Goal: Transaction & Acquisition: Purchase product/service

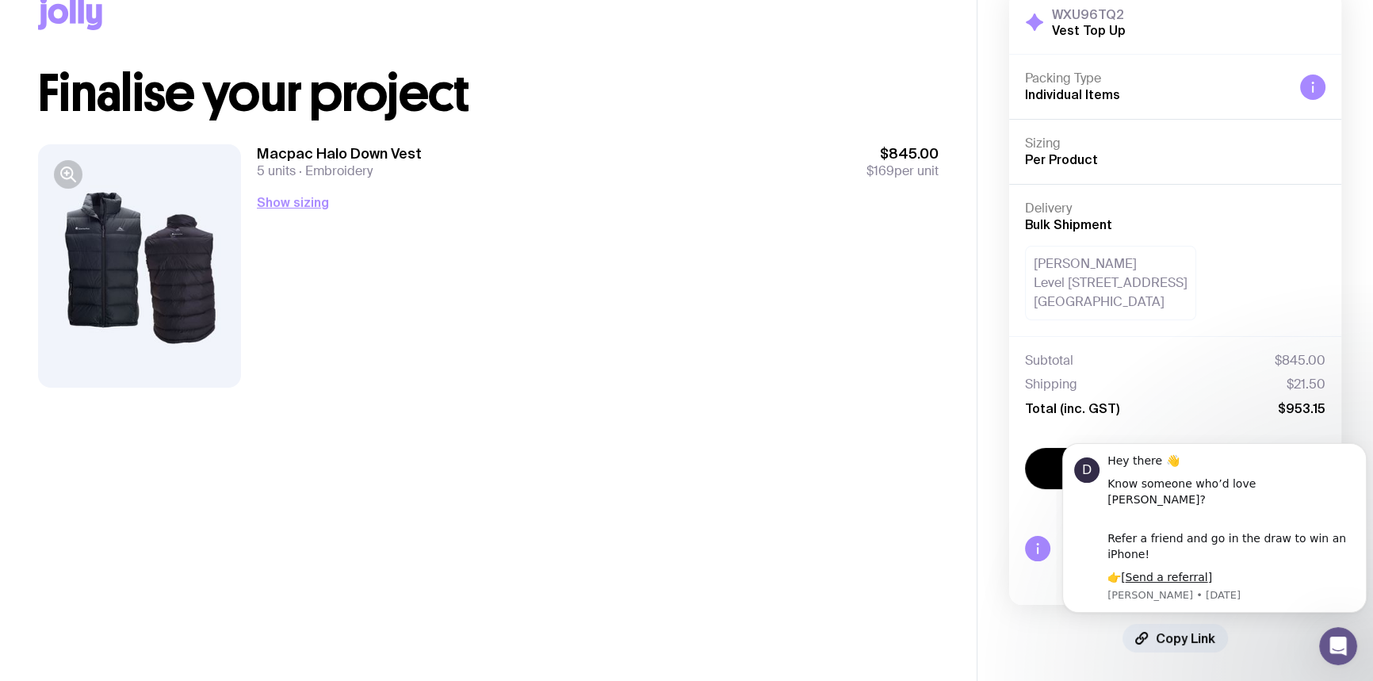
click at [831, 416] on main "Copy Link Finalise your project Macpac Halo Down Vest 5 units Embroidery $845.0…" at bounding box center [488, 321] width 977 height 725
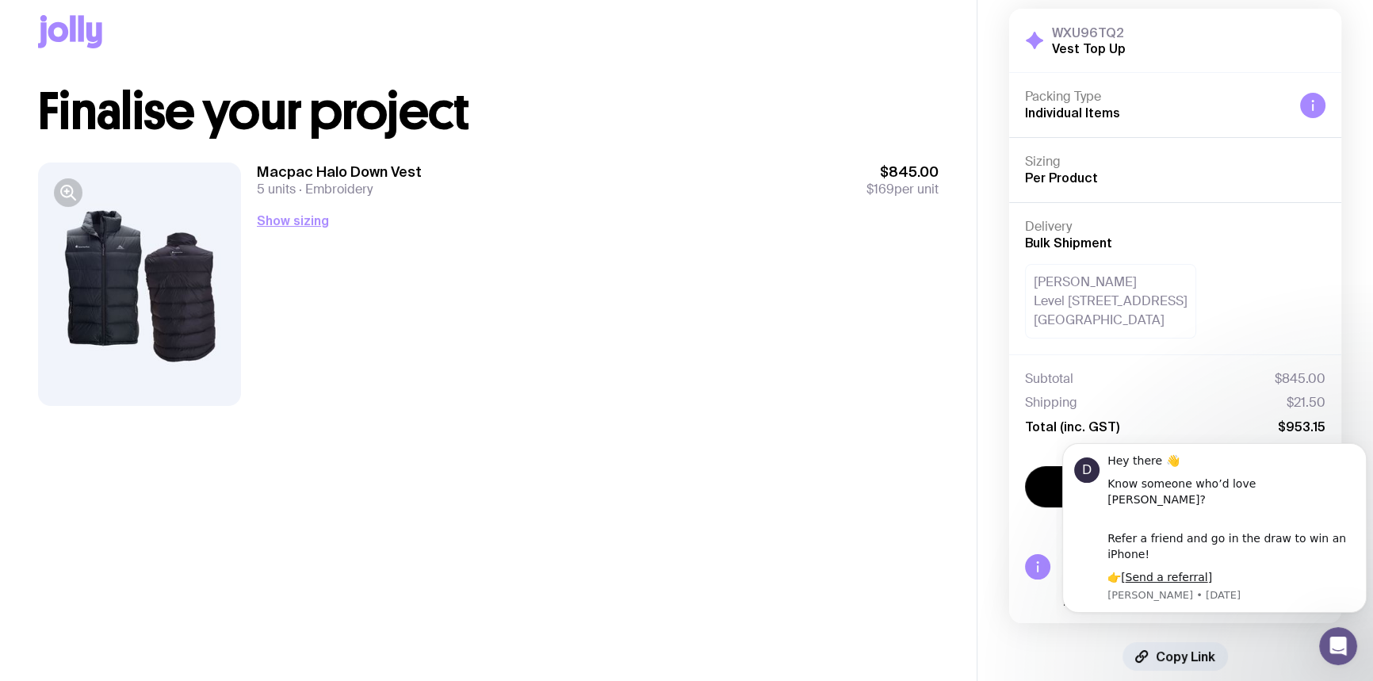
scroll to position [41, 0]
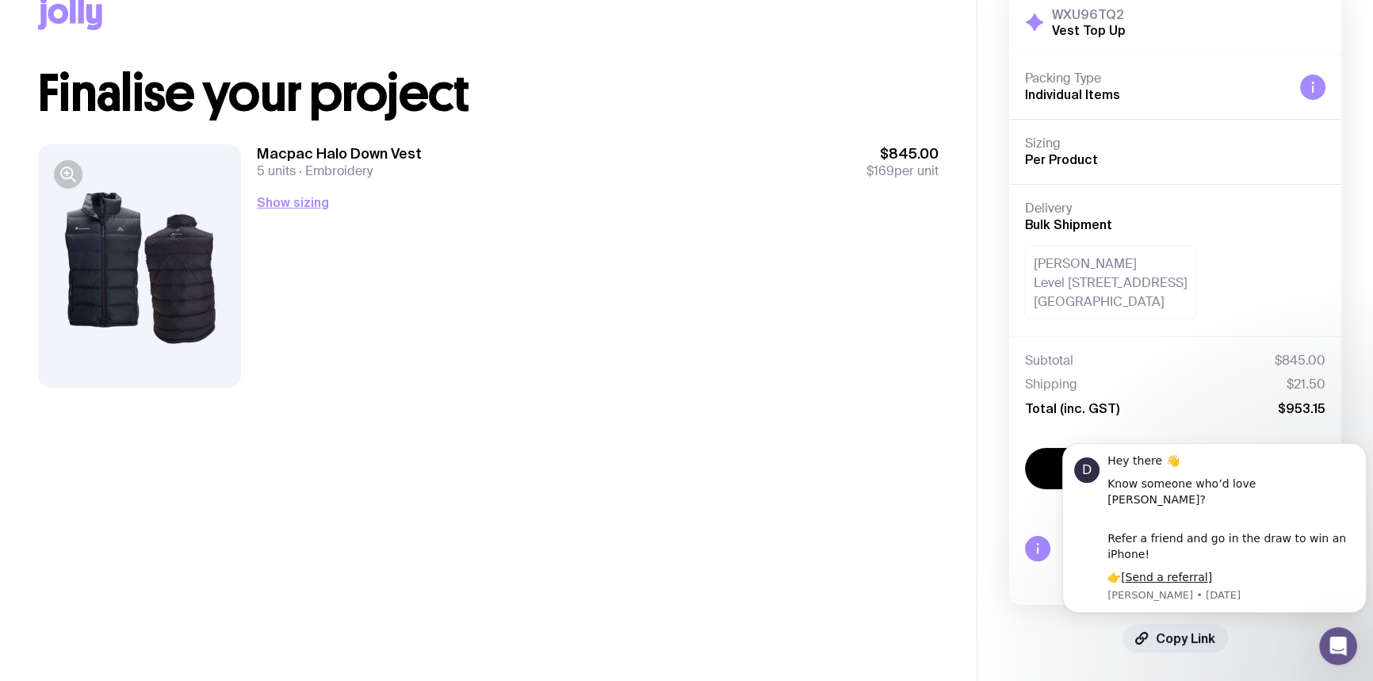
click at [768, 369] on div "Macpac Halo Down Vest 5 units Embroidery $845.00 $169 per unit Show sizing Men’…" at bounding box center [598, 265] width 682 height 243
click at [278, 189] on div "Macpac Halo Down Vest 5 units Embroidery $845.00 $169 per unit Show sizing Men’…" at bounding box center [598, 265] width 682 height 243
click at [273, 208] on button "Show sizing" at bounding box center [293, 202] width 72 height 19
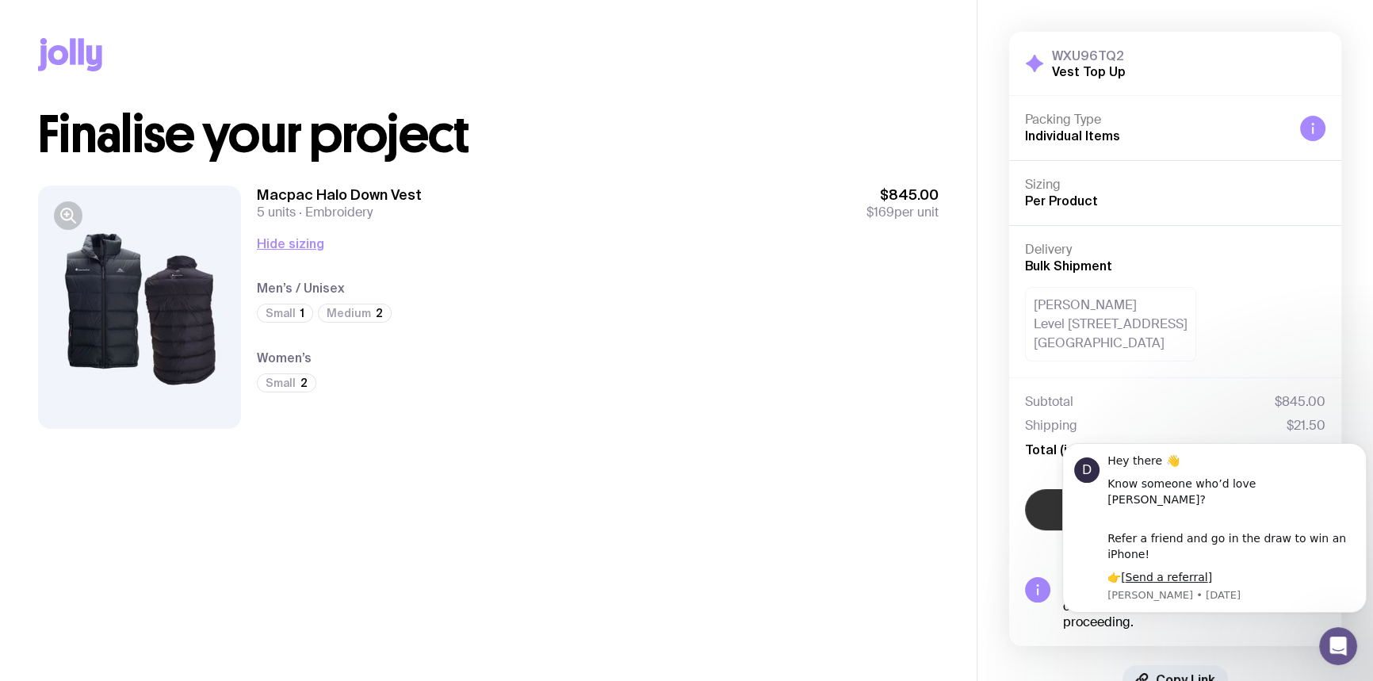
click at [1043, 523] on button "Confirm" at bounding box center [1175, 509] width 300 height 41
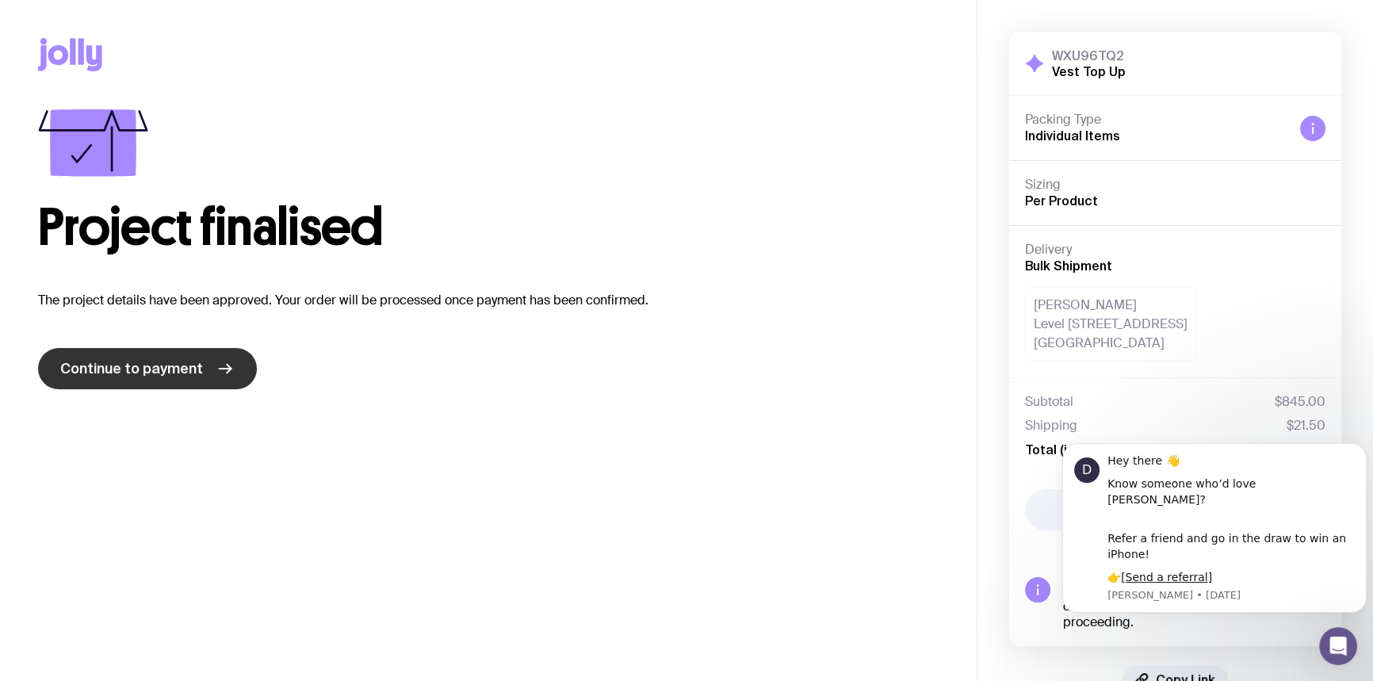
click at [205, 370] on link "Continue to payment" at bounding box center [147, 368] width 219 height 41
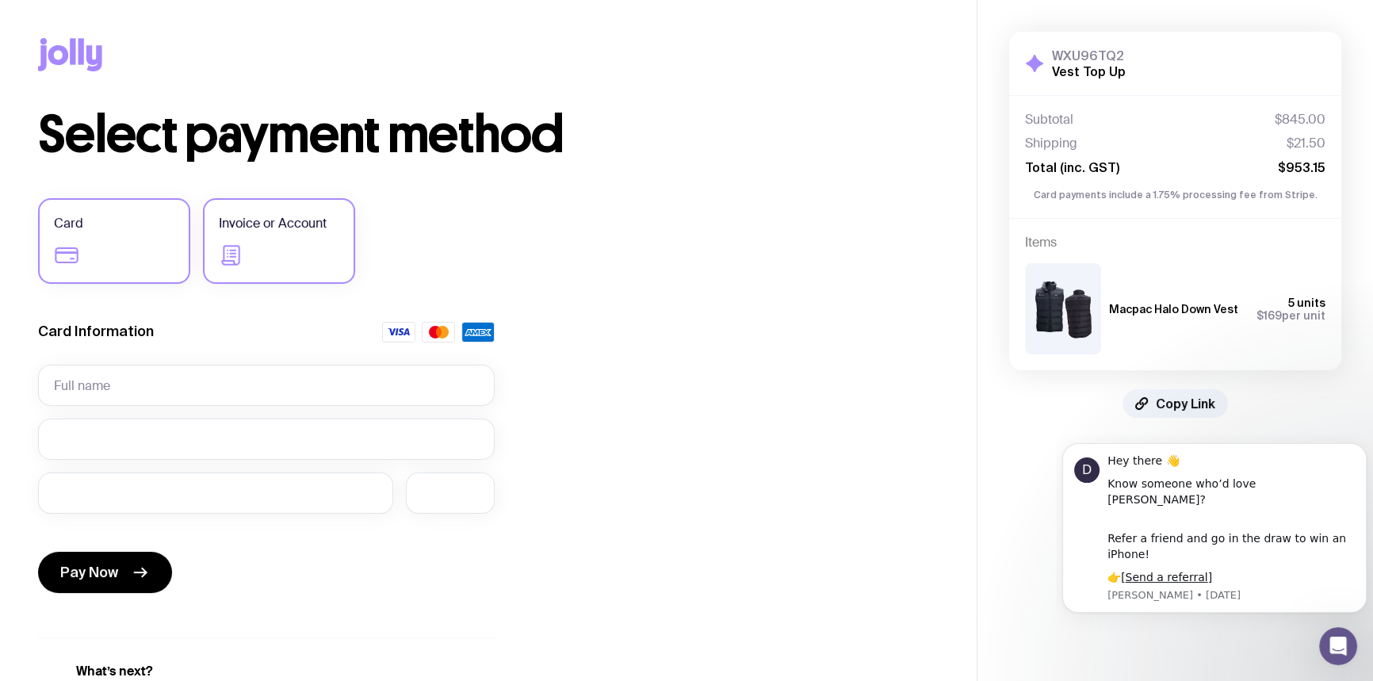
click at [295, 248] on label "Invoice or Account" at bounding box center [279, 241] width 152 height 86
click at [0, 0] on input "Invoice or Account" at bounding box center [0, 0] width 0 height 0
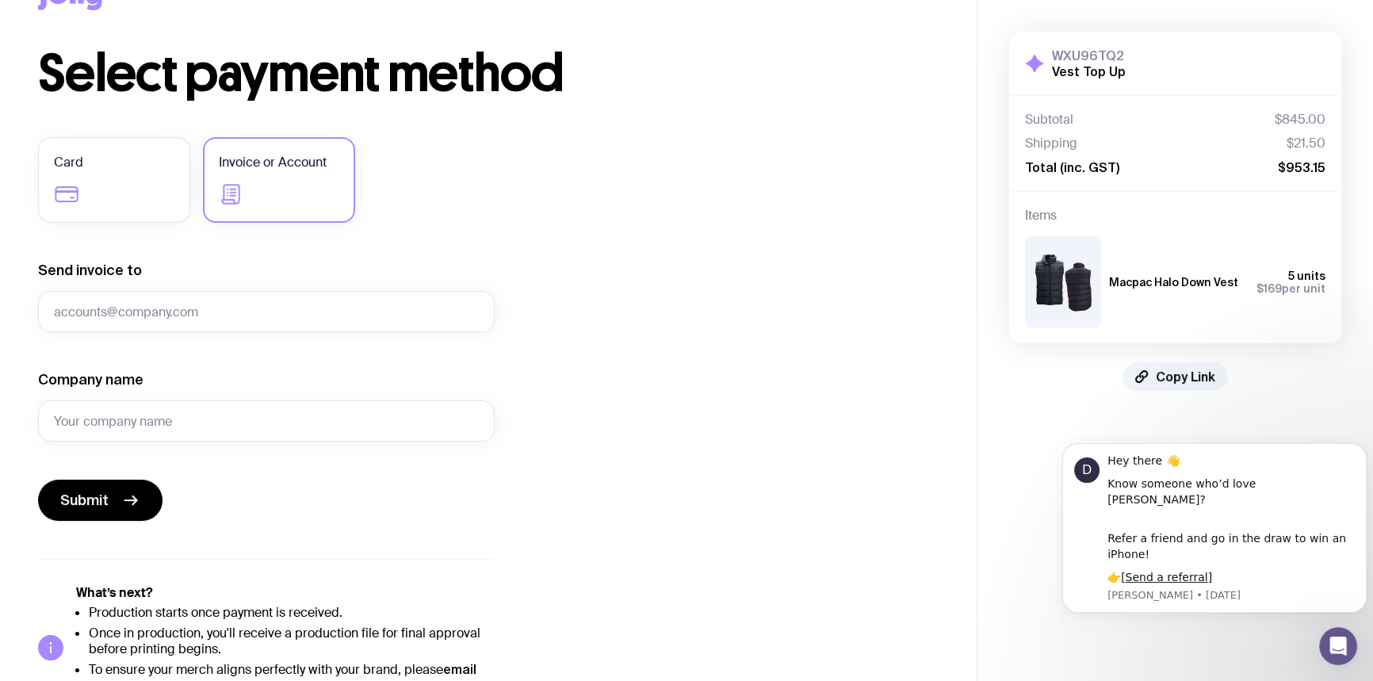
scroll to position [104, 0]
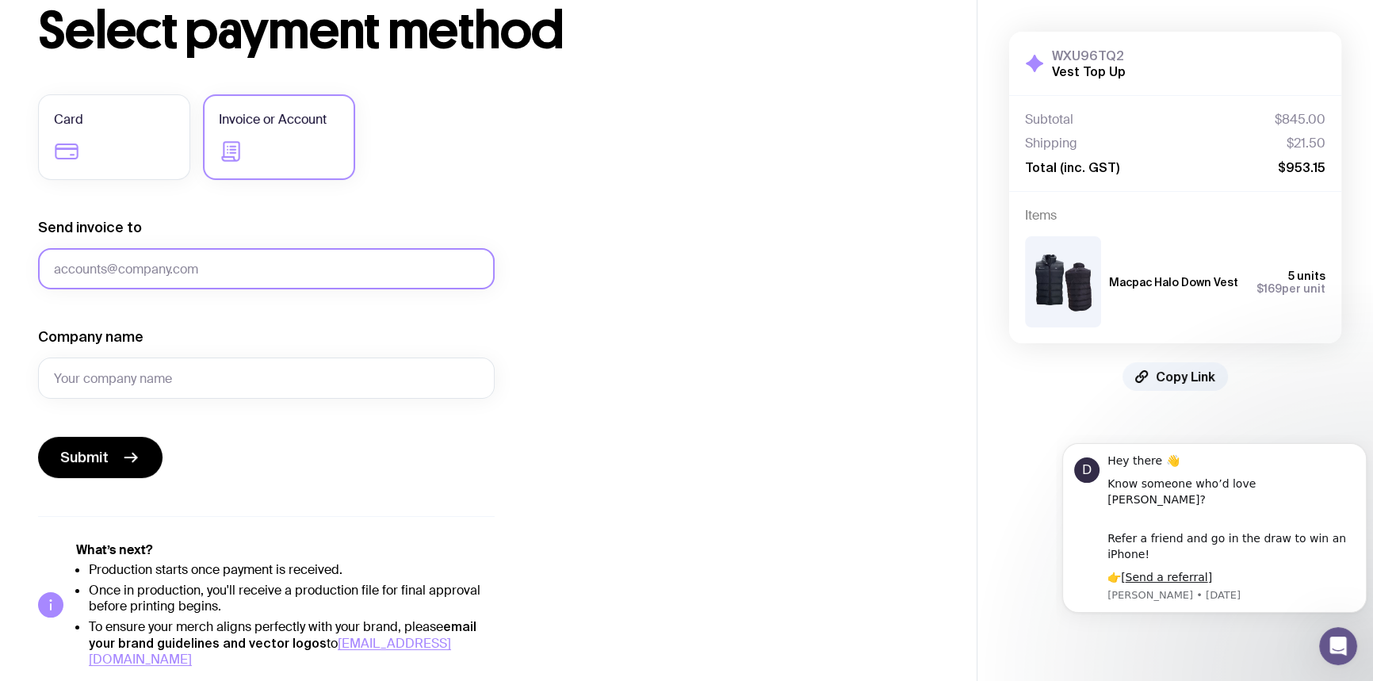
click at [156, 268] on input "Send invoice to" at bounding box center [266, 268] width 457 height 41
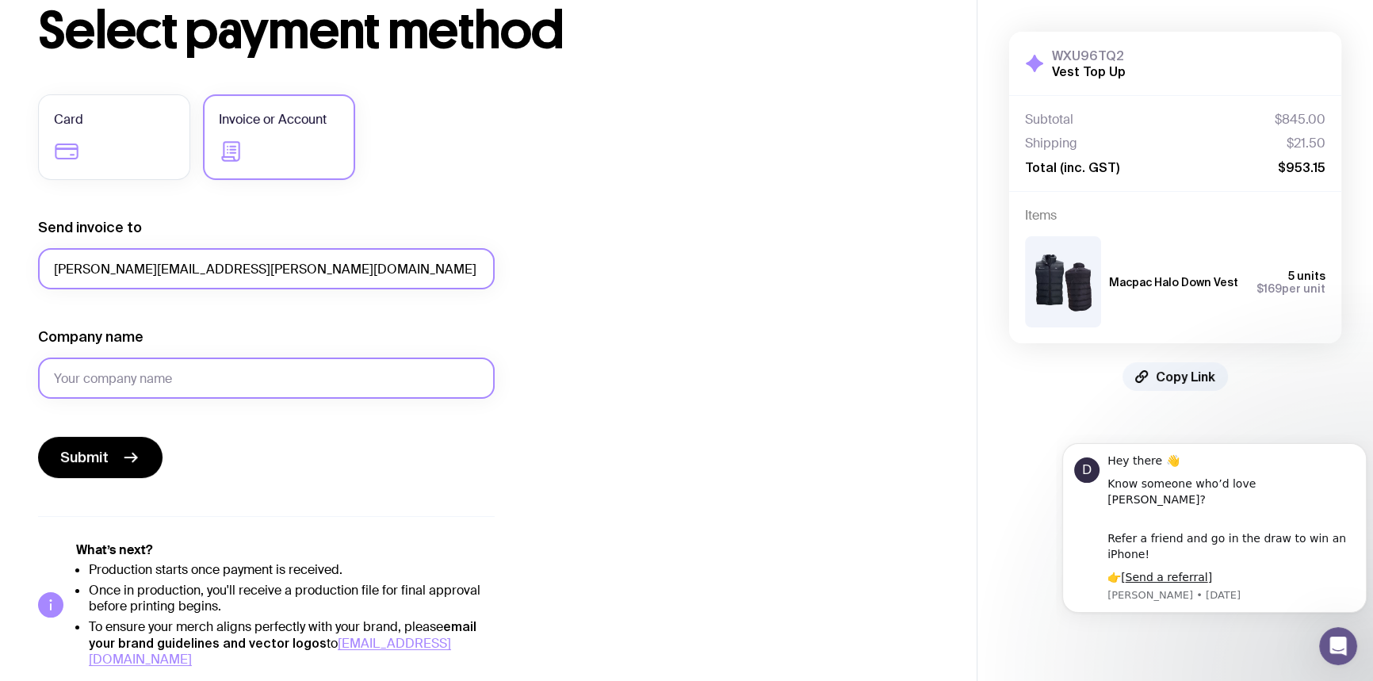
type input "[PERSON_NAME][EMAIL_ADDRESS][PERSON_NAME][DOMAIN_NAME]"
click at [150, 372] on input "Company name" at bounding box center [266, 378] width 457 height 41
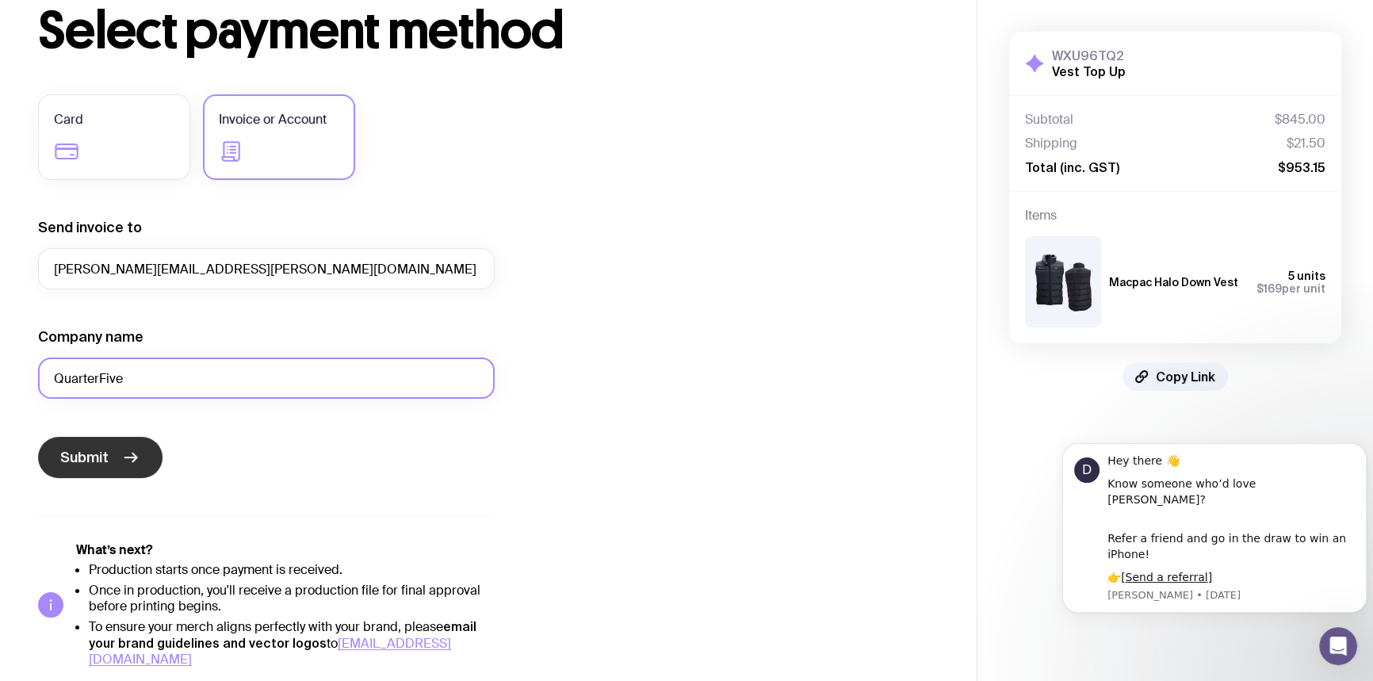
type input "QuarterFive"
click at [119, 468] on button "Submit" at bounding box center [100, 457] width 124 height 41
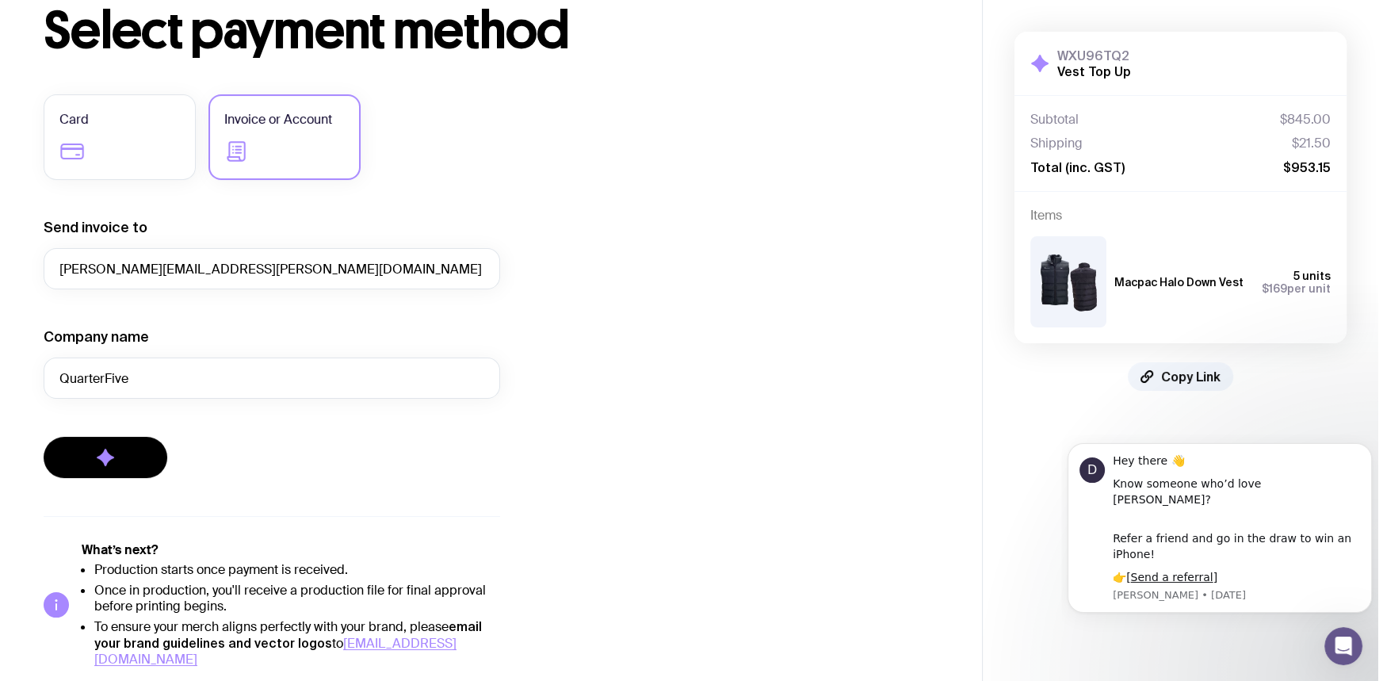
scroll to position [0, 0]
